Goal: Task Accomplishment & Management: Manage account settings

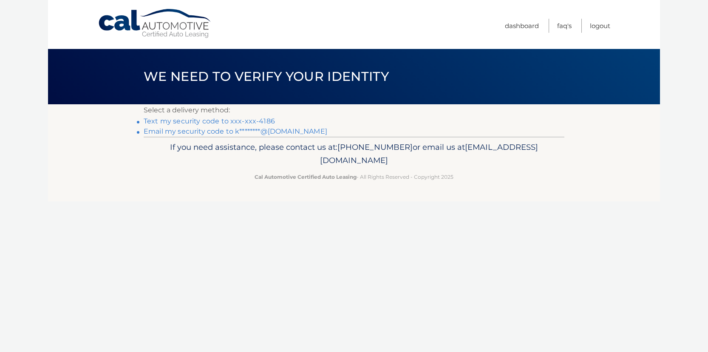
click at [234, 121] on link "Text my security code to xxx-xxx-4186" at bounding box center [209, 121] width 131 height 8
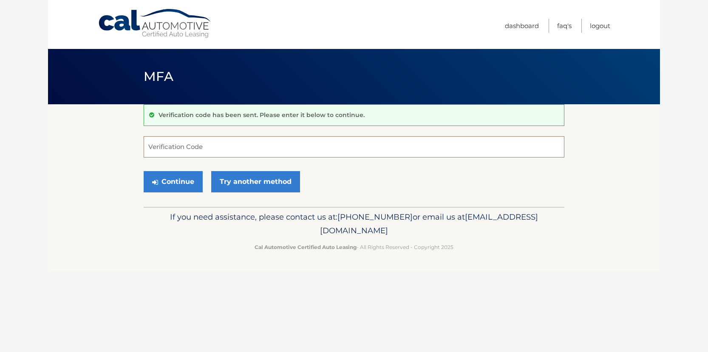
click at [241, 151] on input "Verification Code" at bounding box center [354, 146] width 421 height 21
type input "275991"
click at [182, 179] on button "Continue" at bounding box center [173, 181] width 59 height 21
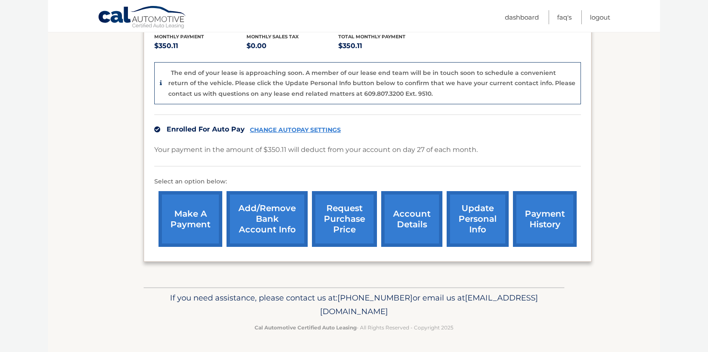
scroll to position [203, 0]
click at [401, 201] on link "account details" at bounding box center [411, 219] width 61 height 56
click at [395, 211] on link "account details" at bounding box center [411, 219] width 61 height 56
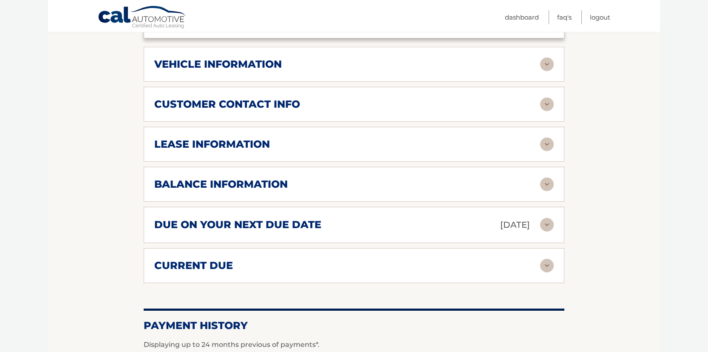
scroll to position [379, 0]
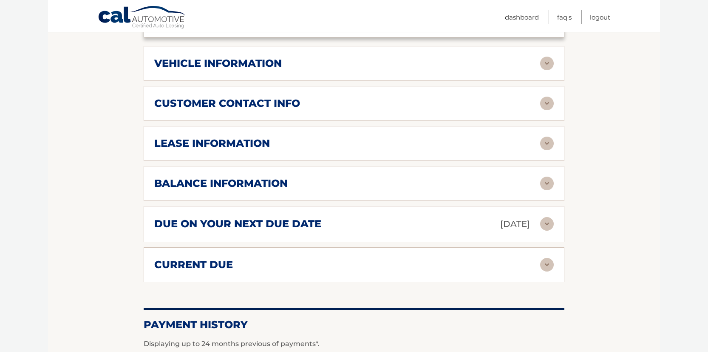
click at [548, 150] on img at bounding box center [547, 143] width 14 height 14
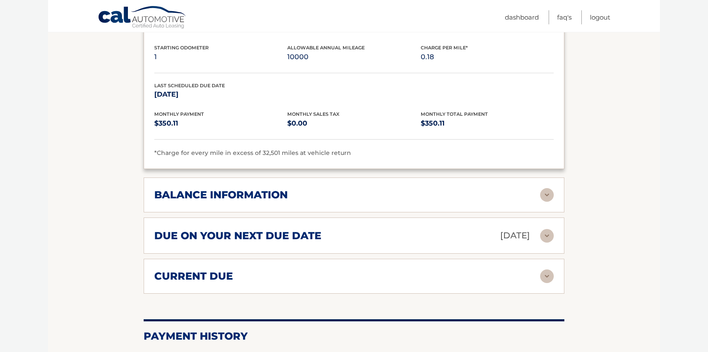
scroll to position [546, 0]
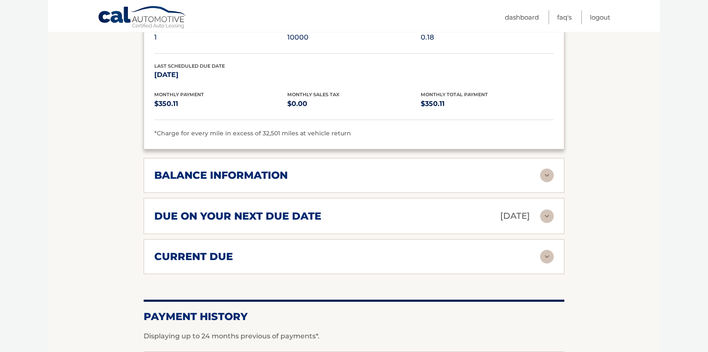
click at [546, 182] on img at bounding box center [547, 175] width 14 height 14
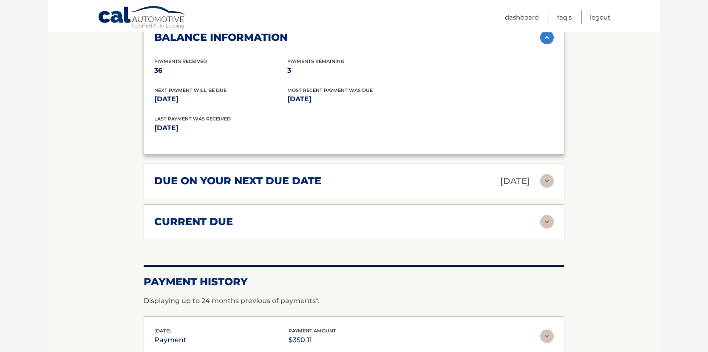
scroll to position [685, 0]
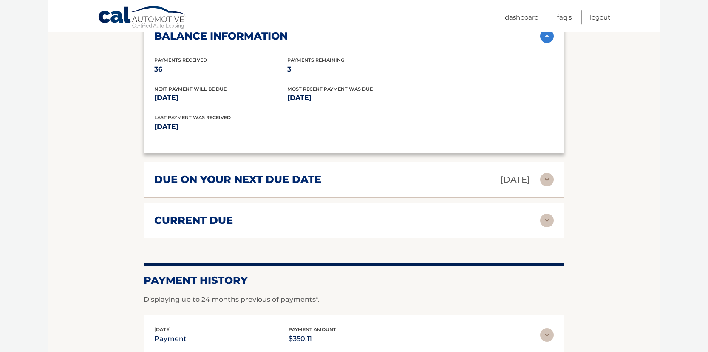
click at [551, 225] on img at bounding box center [547, 220] width 14 height 14
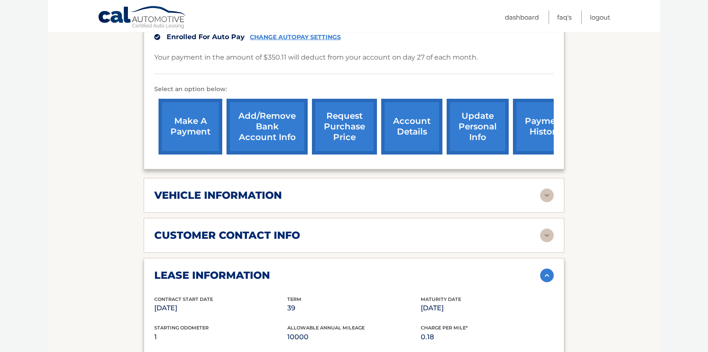
scroll to position [204, 0]
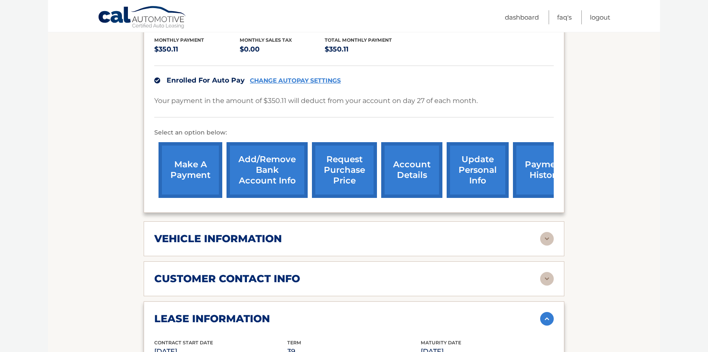
click at [338, 184] on link "request purchase price" at bounding box center [344, 170] width 65 height 56
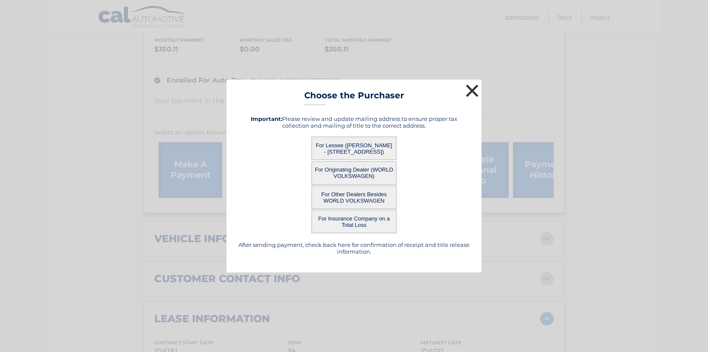
click at [470, 93] on button "×" at bounding box center [472, 90] width 17 height 17
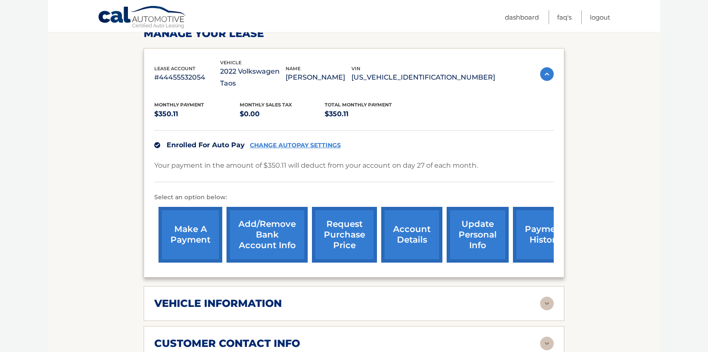
scroll to position [0, 0]
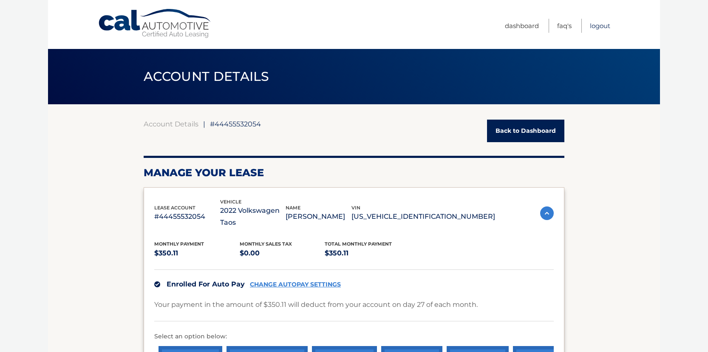
click at [604, 26] on link "Logout" at bounding box center [600, 26] width 20 height 14
